Goal: Check status: Check status

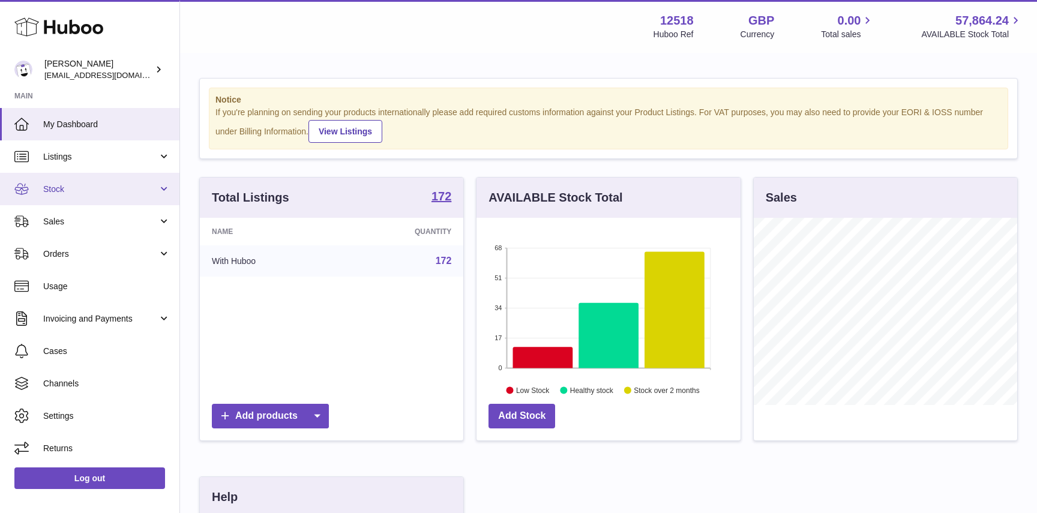
scroll to position [187, 263]
click at [53, 190] on span "Stock" at bounding box center [100, 189] width 115 height 11
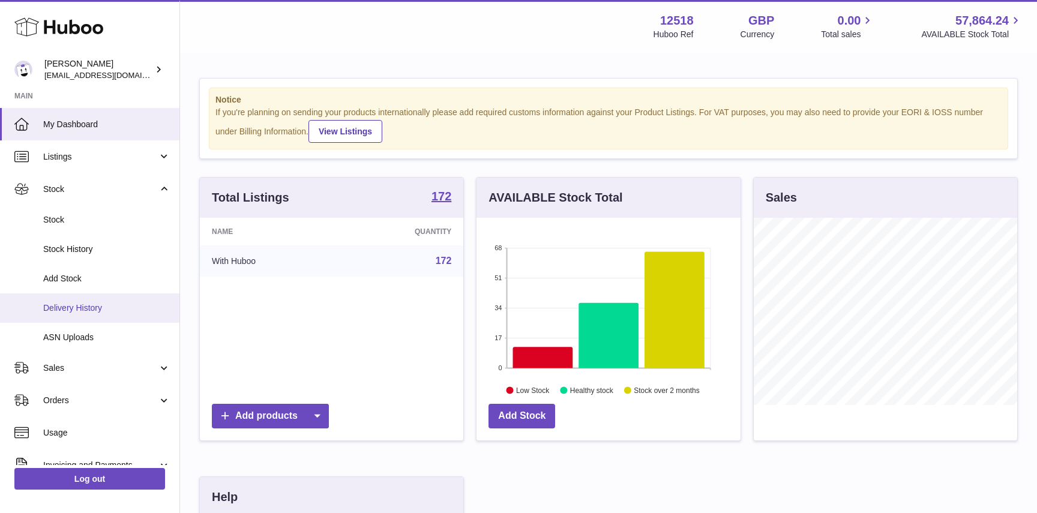
click at [56, 306] on span "Delivery History" at bounding box center [106, 307] width 127 height 11
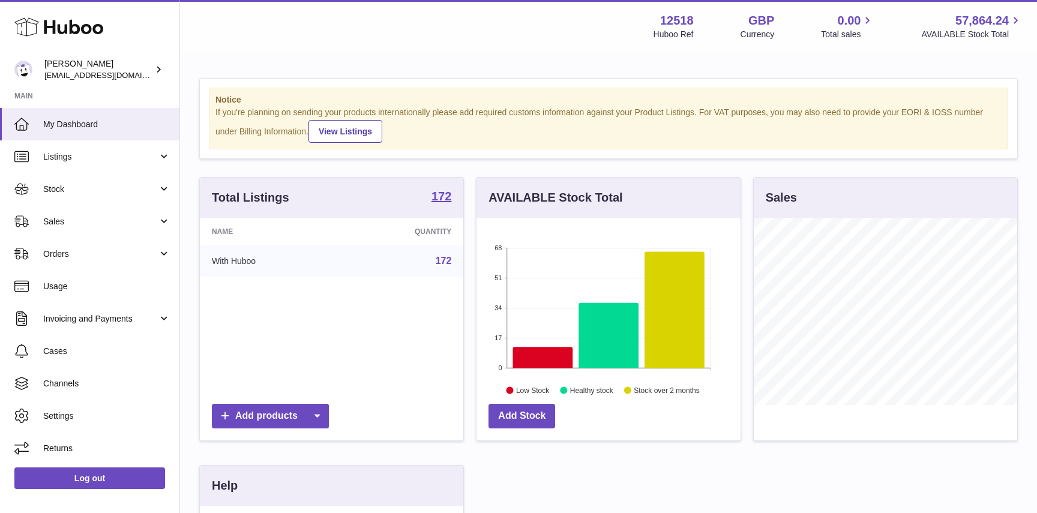
scroll to position [187, 263]
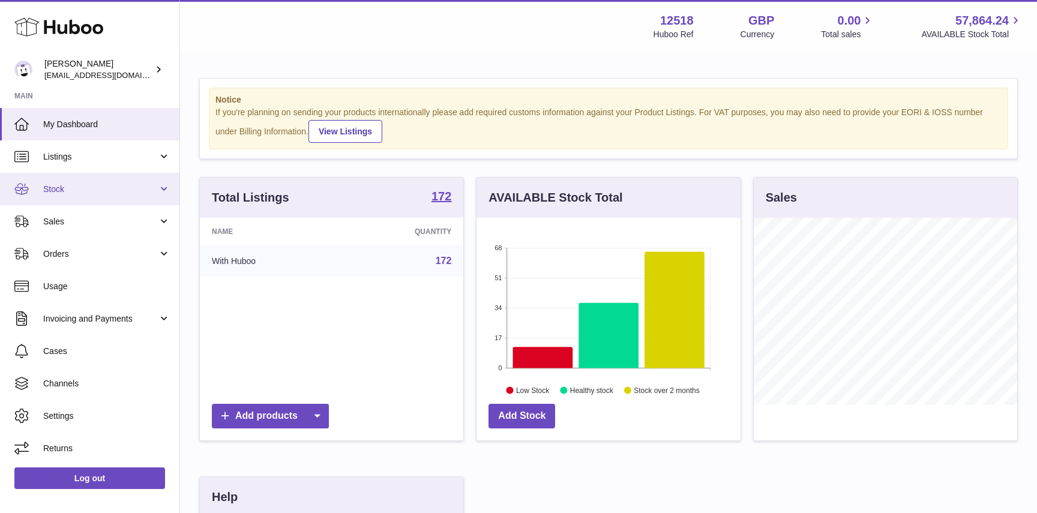
click at [73, 193] on span "Stock" at bounding box center [100, 189] width 115 height 11
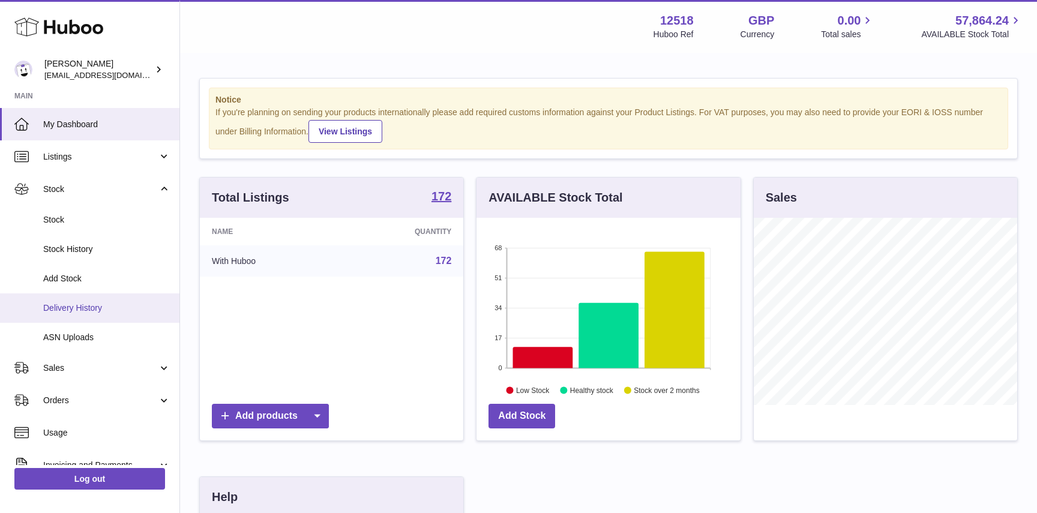
click at [79, 302] on span "Delivery History" at bounding box center [106, 307] width 127 height 11
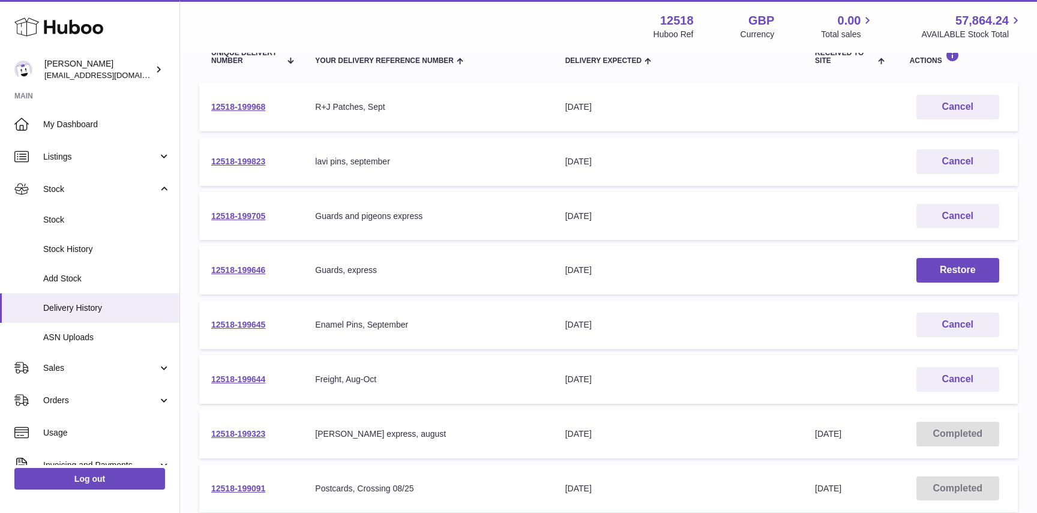
scroll to position [163, 0]
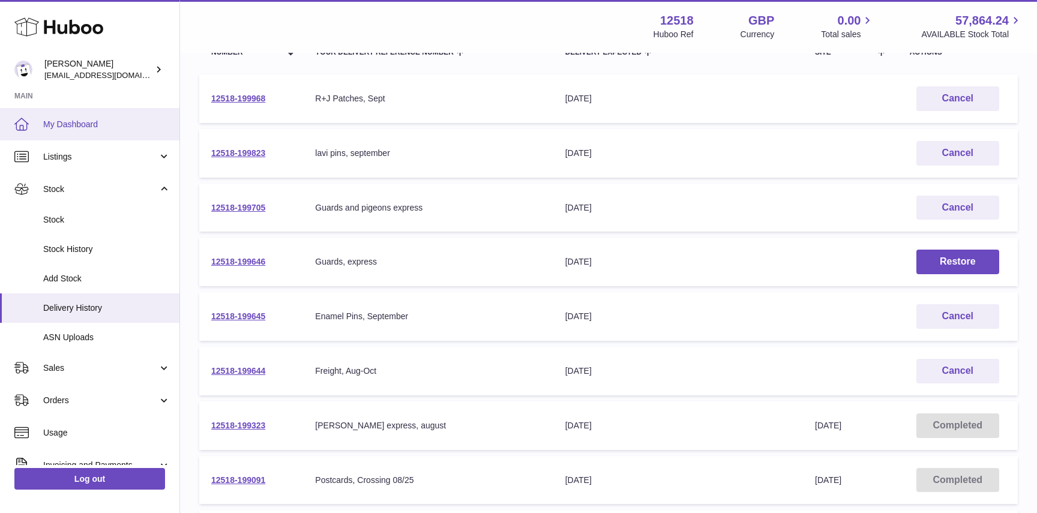
click at [95, 130] on span "My Dashboard" at bounding box center [106, 124] width 127 height 11
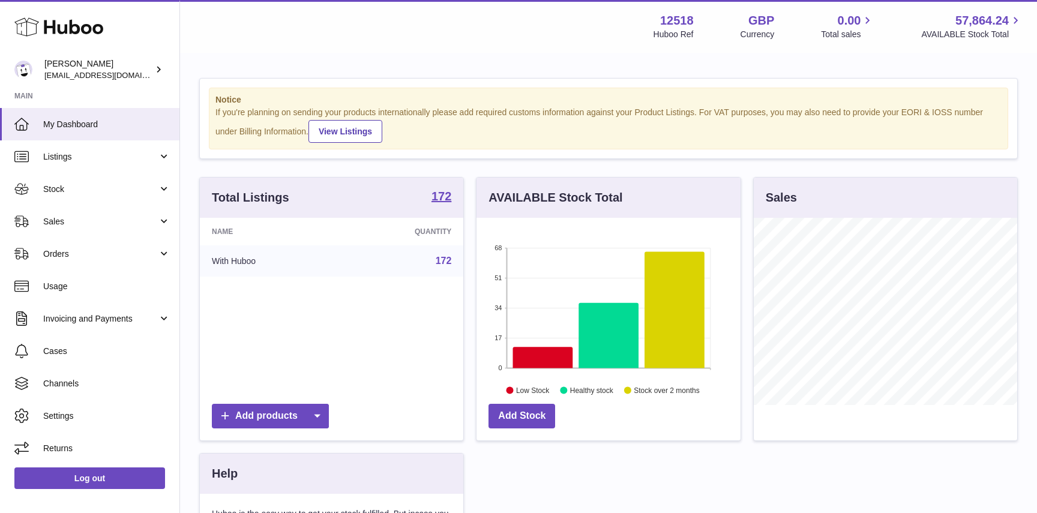
scroll to position [187, 263]
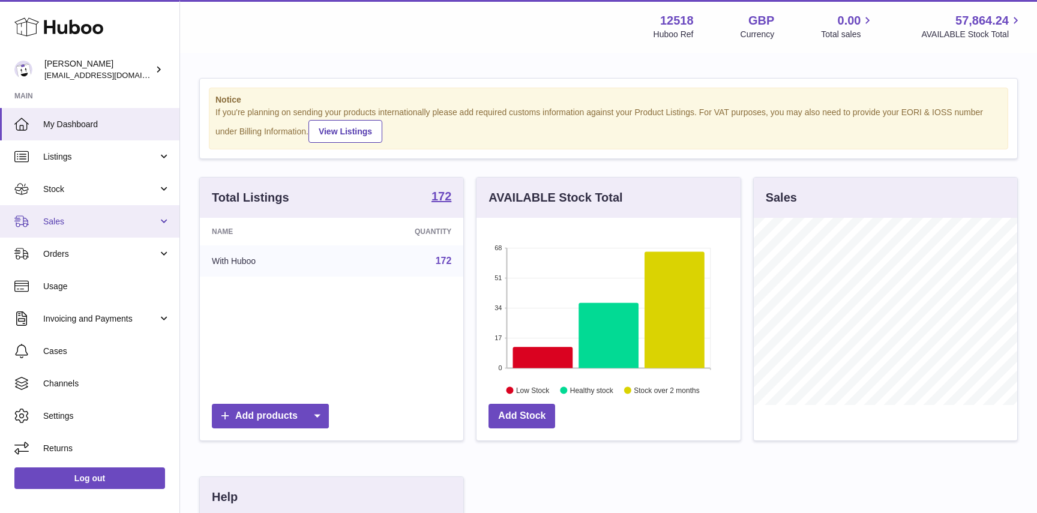
click at [71, 227] on link "Sales" at bounding box center [89, 221] width 179 height 32
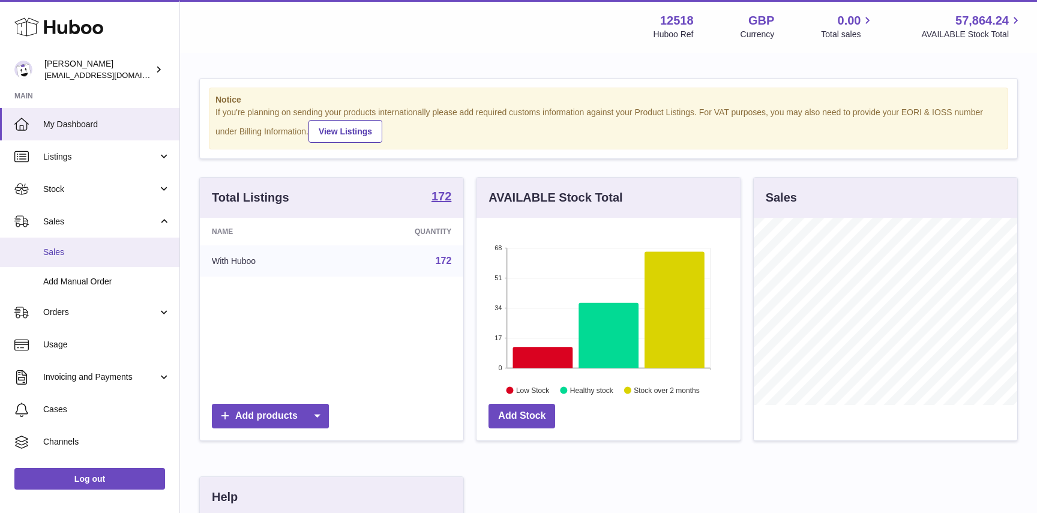
click at [80, 256] on span "Sales" at bounding box center [106, 252] width 127 height 11
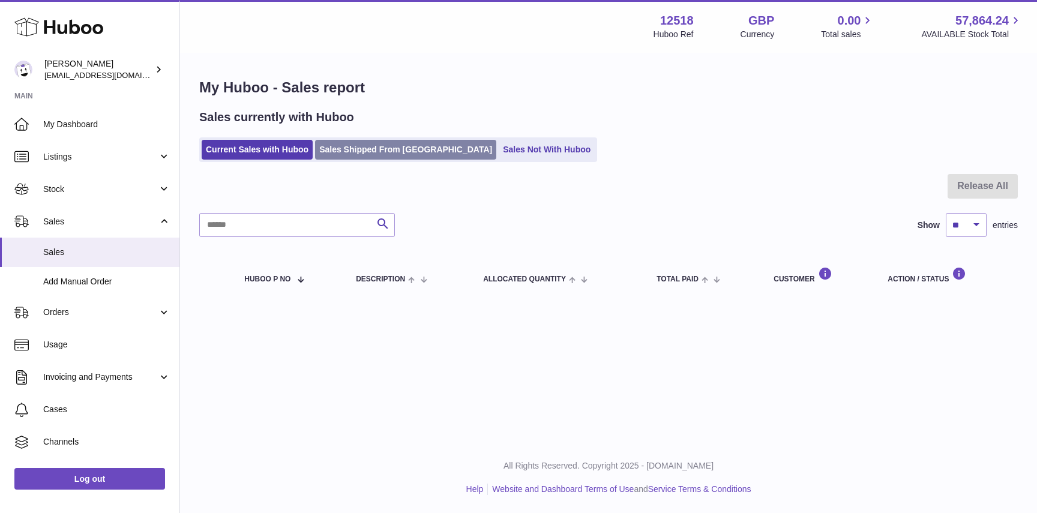
click at [377, 143] on link "Sales Shipped From [GEOGRAPHIC_DATA]" at bounding box center [405, 150] width 181 height 20
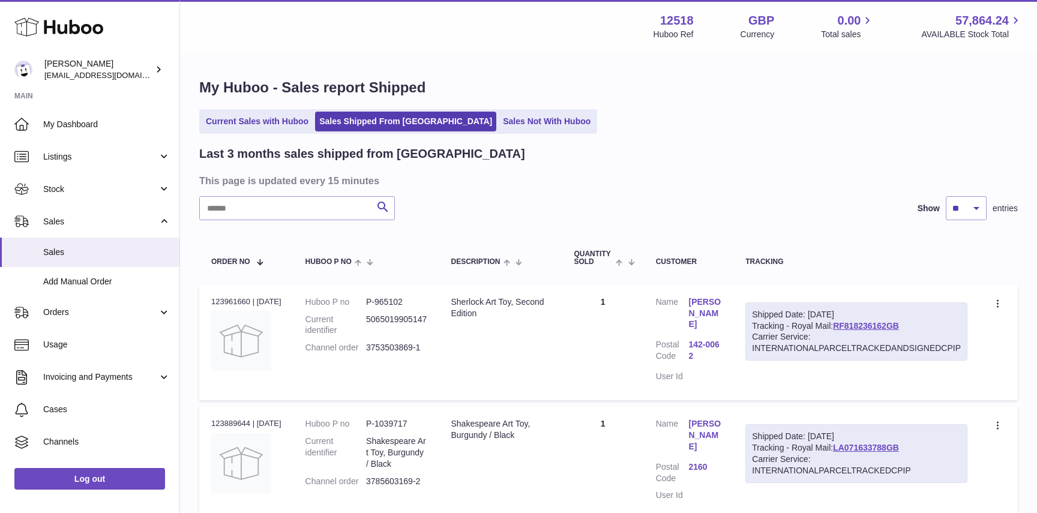
click at [880, 320] on div "Shipped Date: [DATE] Tracking - Royal Mail: RF818236162GB Carrier Service: INTE…" at bounding box center [856, 331] width 222 height 59
click at [881, 324] on link "RF818236162GB" at bounding box center [866, 326] width 66 height 10
